Goal: Transaction & Acquisition: Purchase product/service

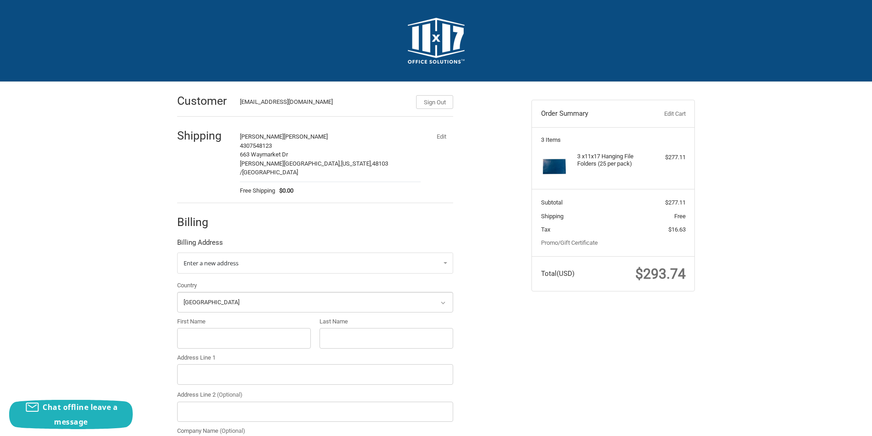
select select "US"
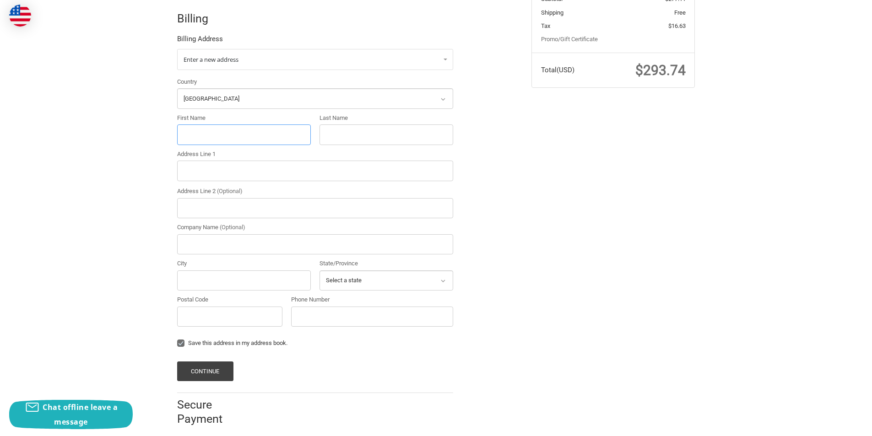
paste input "[PERSON_NAME]"
drag, startPoint x: 198, startPoint y: 122, endPoint x: 219, endPoint y: 127, distance: 22.1
click at [198, 124] on input "First Name" at bounding box center [244, 134] width 134 height 21
click at [245, 129] on input "[PERSON_NAME]" at bounding box center [244, 134] width 134 height 21
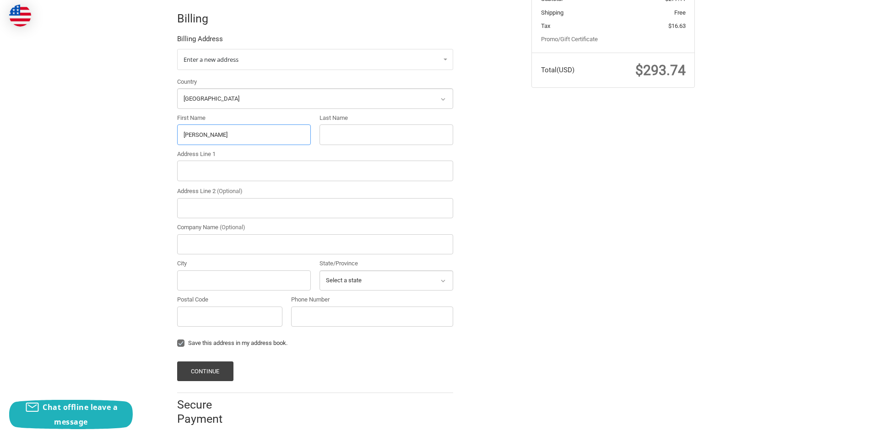
type input "[PERSON_NAME]"
click at [353, 135] on input "Last Name" at bounding box center [386, 134] width 134 height 21
paste input "Kamboshev"
type input "Kamboshev"
paste input ""[STREET_ADDRESS][PERSON_NAME] ""
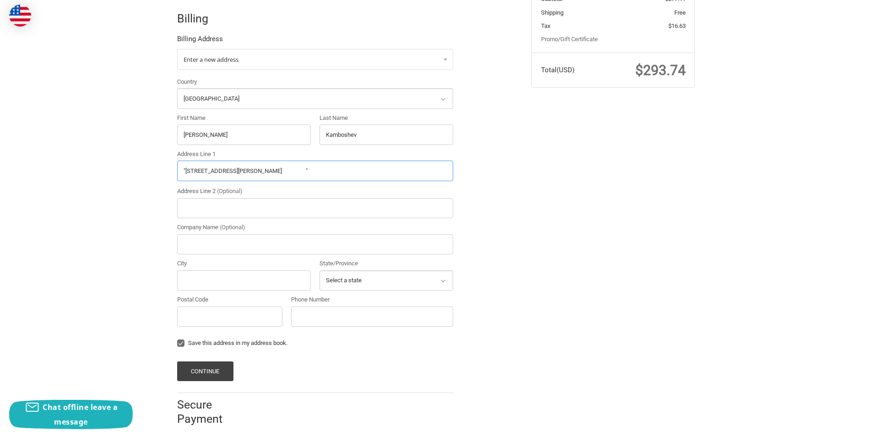
click at [273, 161] on input ""[STREET_ADDRESS][PERSON_NAME] "" at bounding box center [315, 171] width 276 height 21
click at [329, 162] on input ""[STREET_ADDRESS][PERSON_NAME] "" at bounding box center [315, 171] width 276 height 21
drag, startPoint x: 290, startPoint y: 161, endPoint x: 415, endPoint y: 162, distance: 124.5
click at [415, 162] on input ""[STREET_ADDRESS][PERSON_NAME] "" at bounding box center [315, 171] width 276 height 21
click at [284, 161] on input ""[STREET_ADDRESS][PERSON_NAME]" at bounding box center [315, 171] width 276 height 21
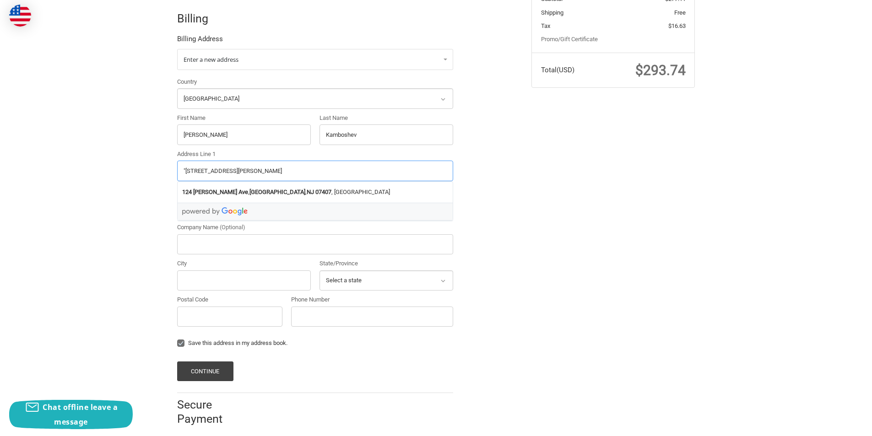
click at [284, 161] on input ""[STREET_ADDRESS][PERSON_NAME]" at bounding box center [315, 171] width 276 height 21
click at [315, 188] on strong "07407" at bounding box center [323, 192] width 16 height 9
type input "[STREET_ADDRESS][PERSON_NAME]"
type input "[GEOGRAPHIC_DATA]"
select select "NJ"
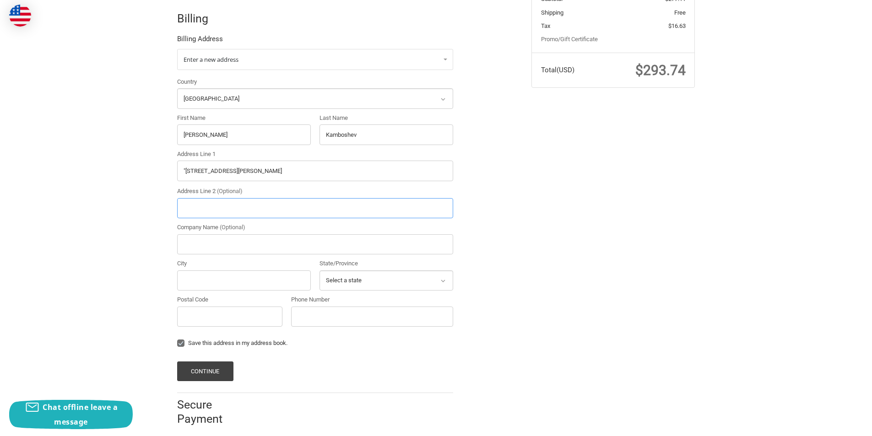
type input "07407"
drag, startPoint x: 322, startPoint y: 309, endPoint x: 369, endPoint y: 317, distance: 47.8
click at [322, 309] on input "Phone Number" at bounding box center [372, 317] width 162 height 21
type input "[PHONE_NUMBER]"
click at [204, 361] on button "Continue" at bounding box center [205, 371] width 56 height 20
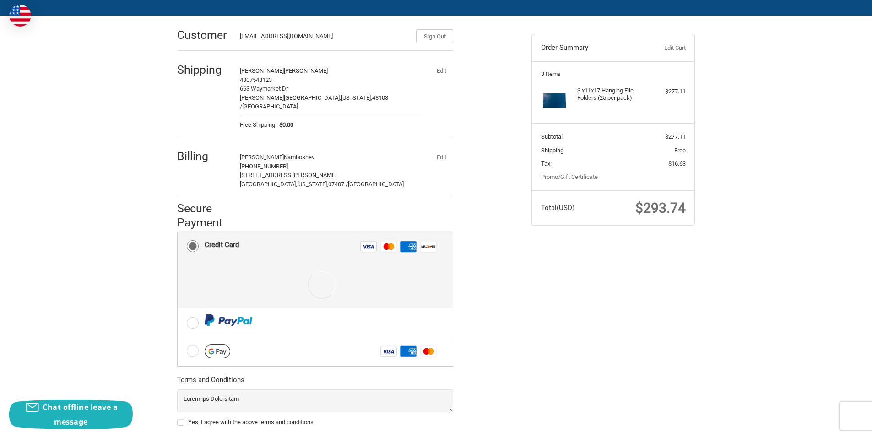
scroll to position [116, 0]
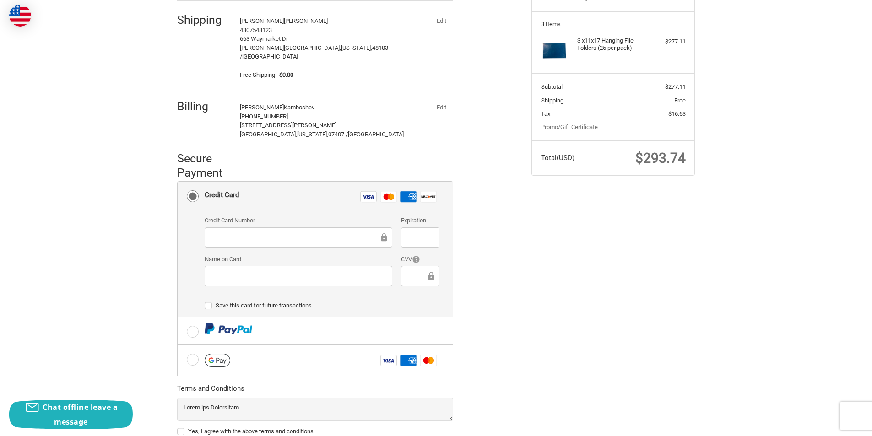
click at [253, 266] on div at bounding box center [299, 276] width 188 height 21
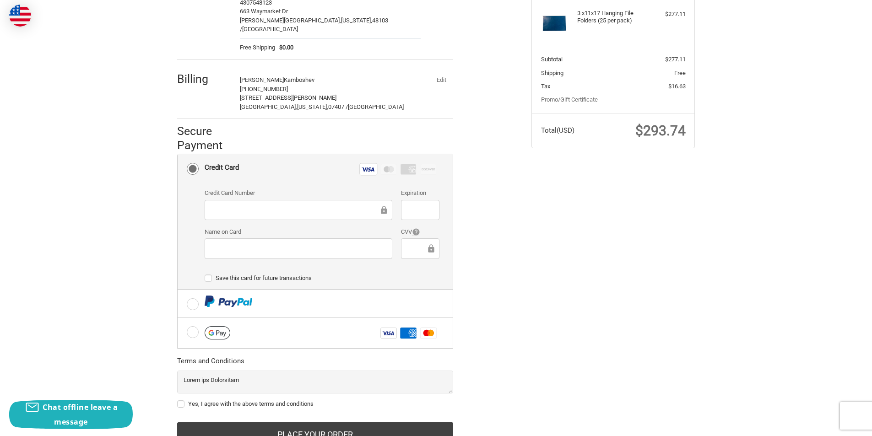
scroll to position [174, 0]
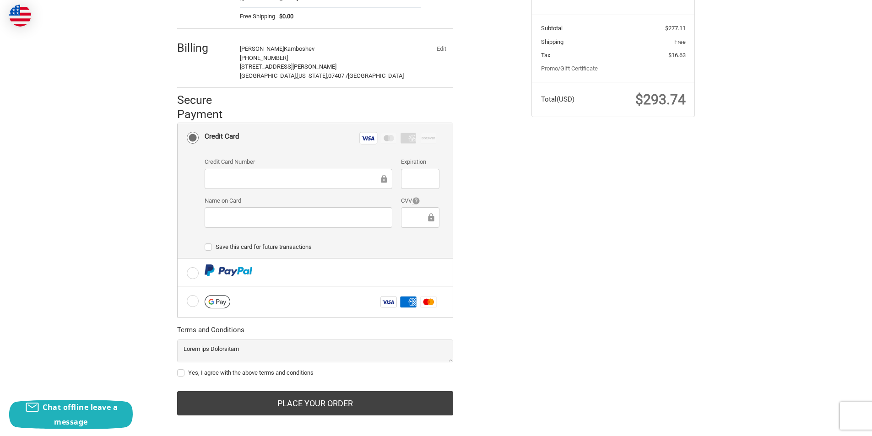
click at [220, 369] on label "Yes, I agree with the above terms and conditions" at bounding box center [315, 372] width 276 height 7
click at [178, 368] on input "Yes, I agree with the above terms and conditions" at bounding box center [177, 368] width 0 height 0
checkbox input "true"
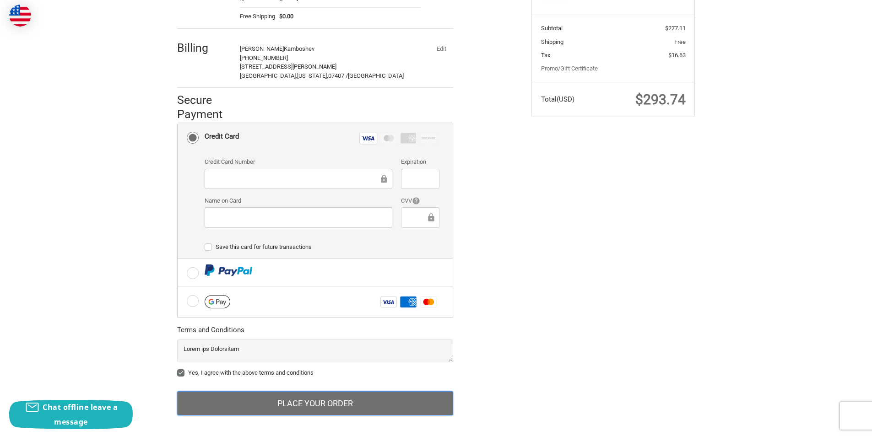
click at [232, 391] on button "Place Your Order" at bounding box center [315, 403] width 276 height 25
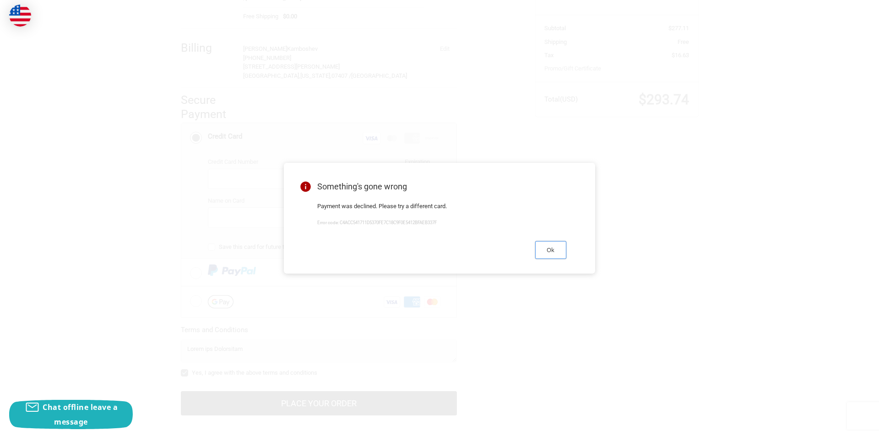
click at [564, 250] on button "Ok" at bounding box center [550, 250] width 31 height 18
